Goal: Task Accomplishment & Management: Use online tool/utility

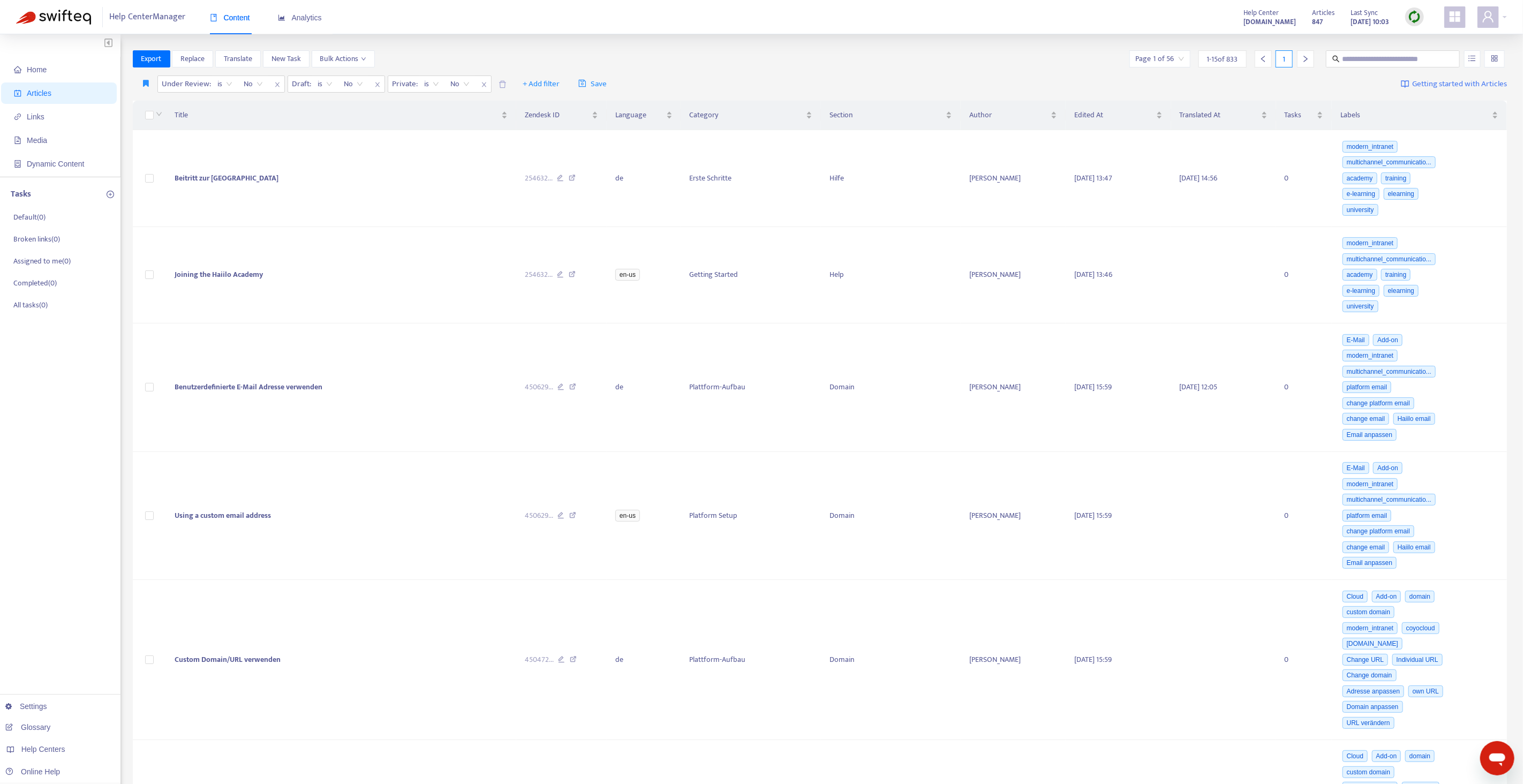
click at [1414, 13] on img at bounding box center [1415, 16] width 13 height 13
click at [1419, 38] on link "Quick Sync" at bounding box center [1436, 39] width 45 height 12
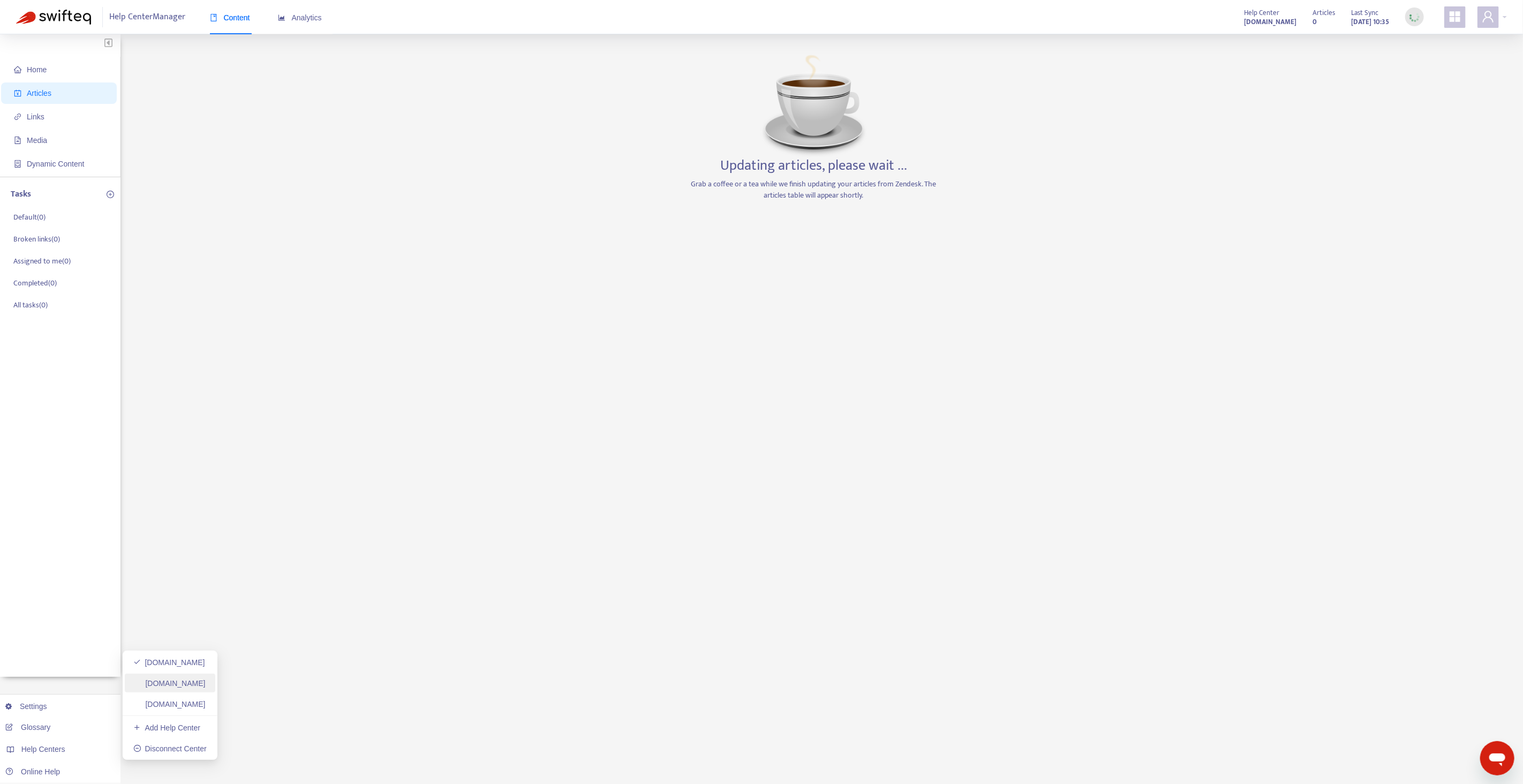
click at [168, 700] on link "[DOMAIN_NAME]" at bounding box center [169, 704] width 72 height 9
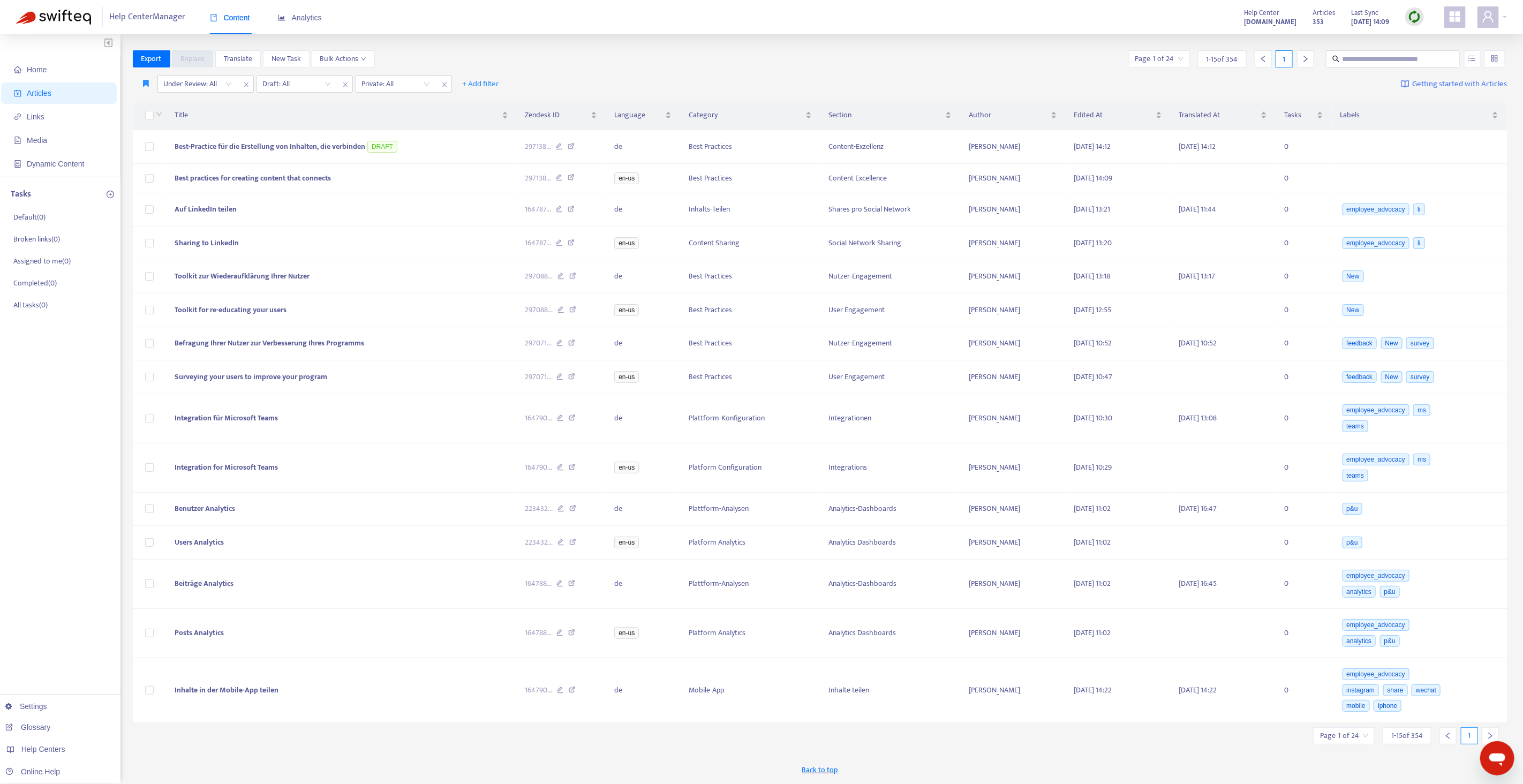
click at [1421, 24] on div at bounding box center [1415, 16] width 19 height 19
click at [1420, 43] on link "Quick Sync" at bounding box center [1436, 39] width 45 height 12
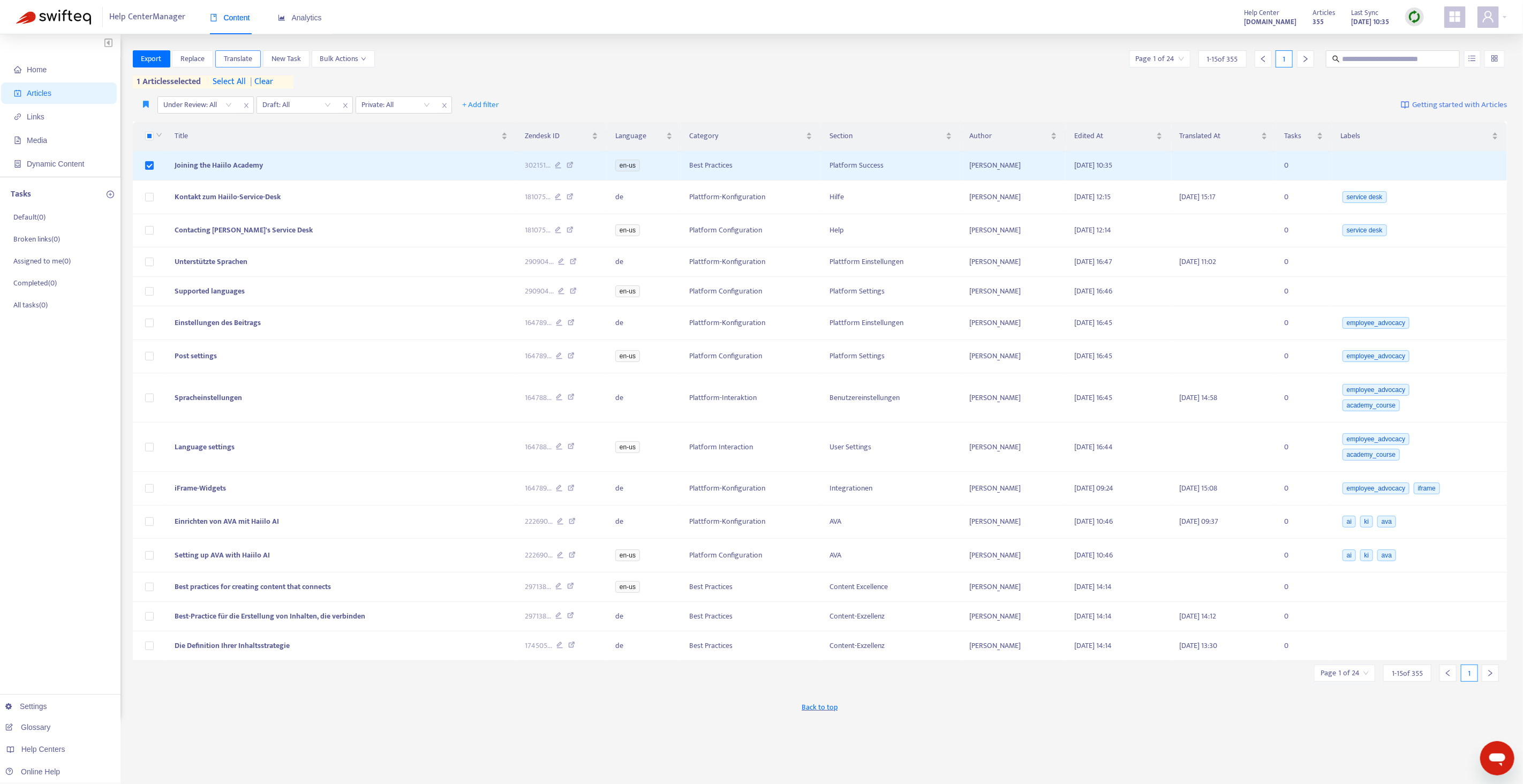
click at [242, 60] on span "Translate" at bounding box center [238, 59] width 28 height 12
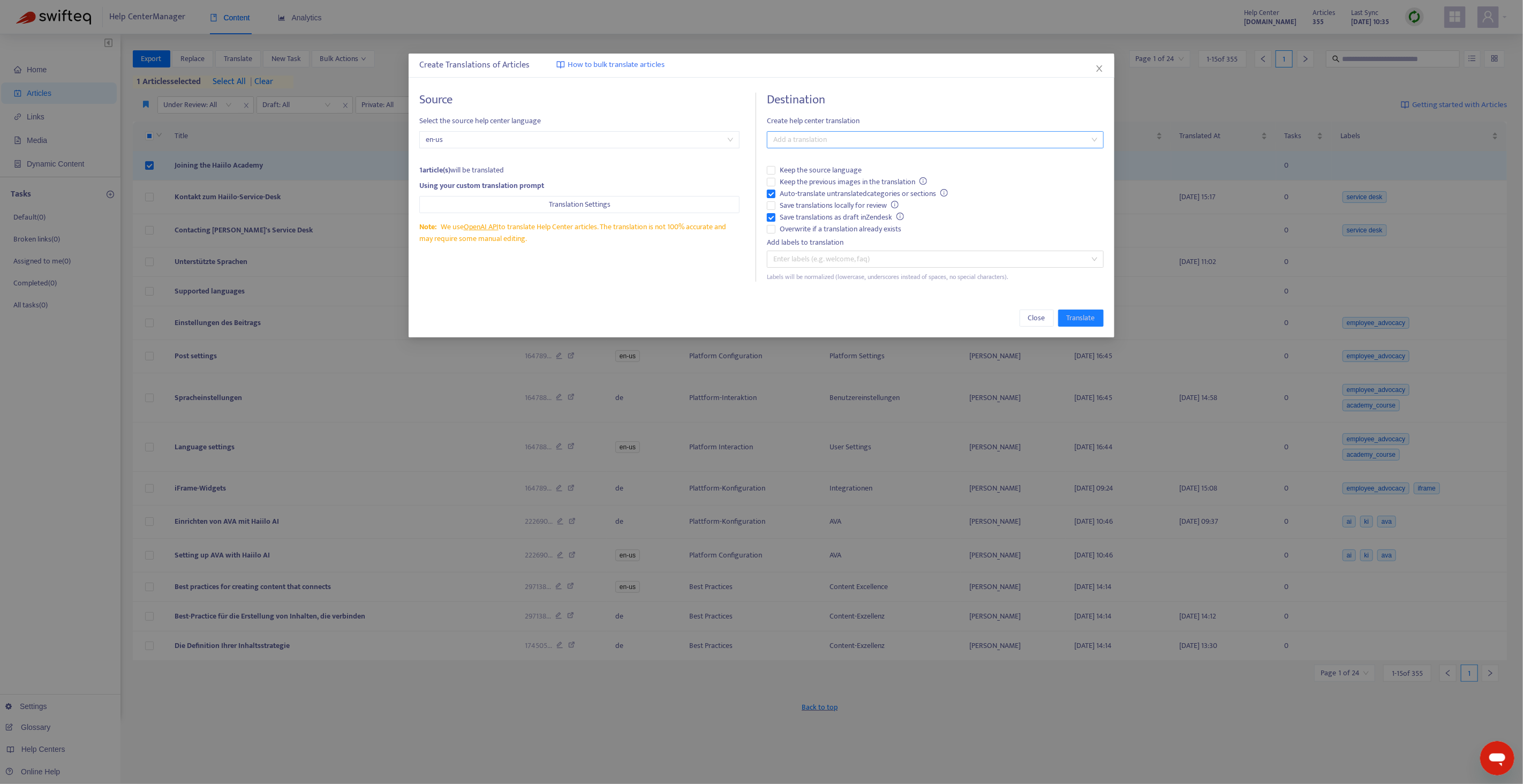
click at [805, 132] on div "Add a translation" at bounding box center [935, 140] width 337 height 17
drag, startPoint x: 799, startPoint y: 180, endPoint x: 800, endPoint y: 195, distance: 15.0
click at [799, 180] on div "German ( de )" at bounding box center [935, 178] width 320 height 12
drag, startPoint x: 798, startPoint y: 192, endPoint x: 801, endPoint y: 208, distance: 16.3
click at [798, 192] on span "Auto-translate untranslated categories or sections" at bounding box center [863, 193] width 177 height 12
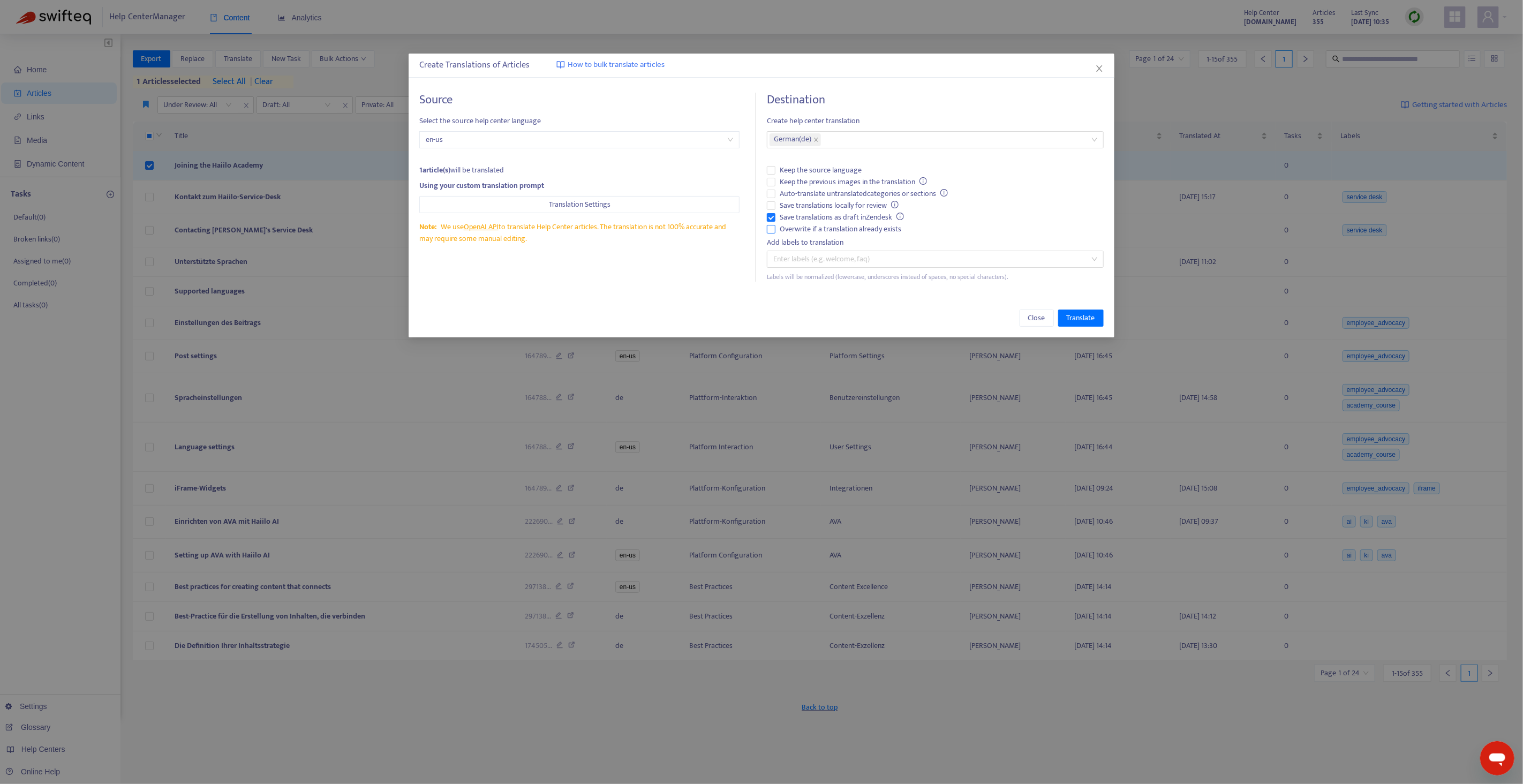
click at [802, 234] on span "Overwrite if a translation already exists" at bounding box center [840, 228] width 130 height 12
click at [1089, 317] on span "Translate" at bounding box center [1081, 317] width 28 height 12
